Goal: Find specific page/section: Find specific page/section

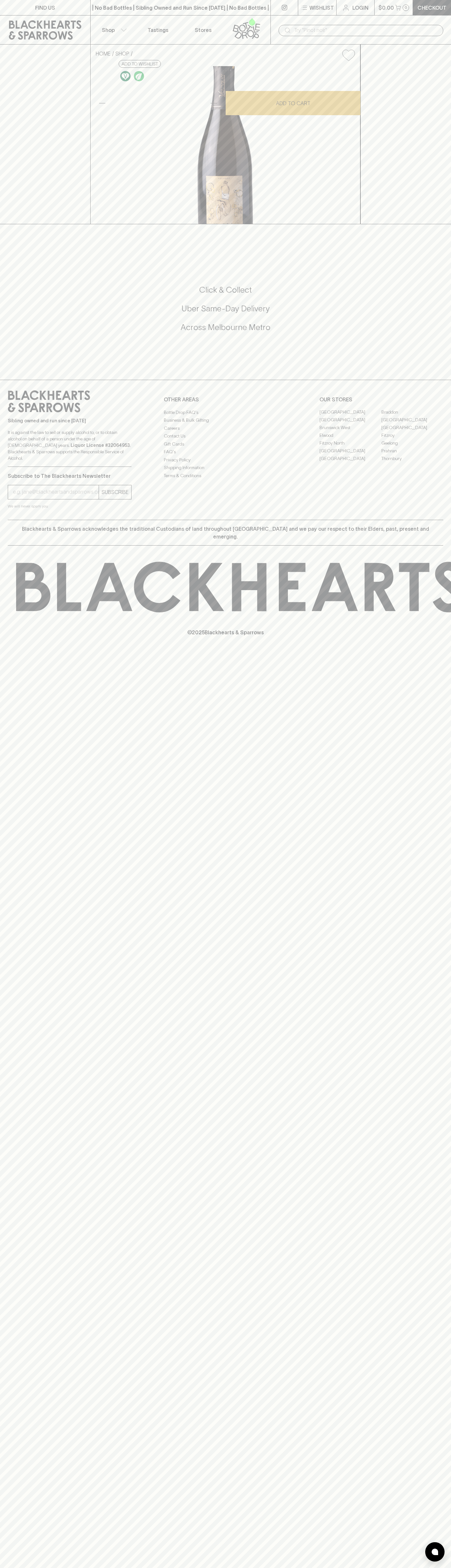
click at [434, 224] on div "HOME SHOP Le Facteur Brut Nature Cremant de Loire 2023 $44.00 Add to wishlist 1…" at bounding box center [225, 134] width 451 height 180
click at [441, 1567] on html "FIND US | No Bad Bottles | Sibling Owned and Run Since [DATE] | No Bad Bottles …" at bounding box center [225, 784] width 451 height 1568
click at [4, 652] on footer "Sibling owned and run since [DATE] It is against the law to sell or supply alco…" at bounding box center [225, 515] width 451 height 273
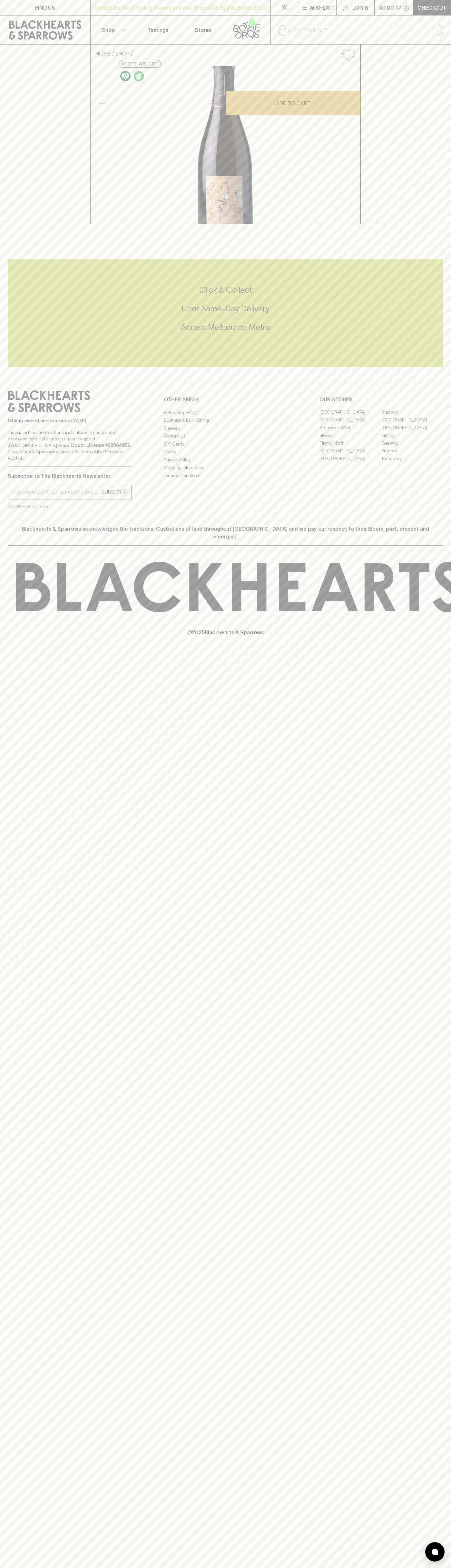
click at [413, 440] on link "Fitzroy" at bounding box center [413, 435] width 62 height 8
